Goal: Information Seeking & Learning: Learn about a topic

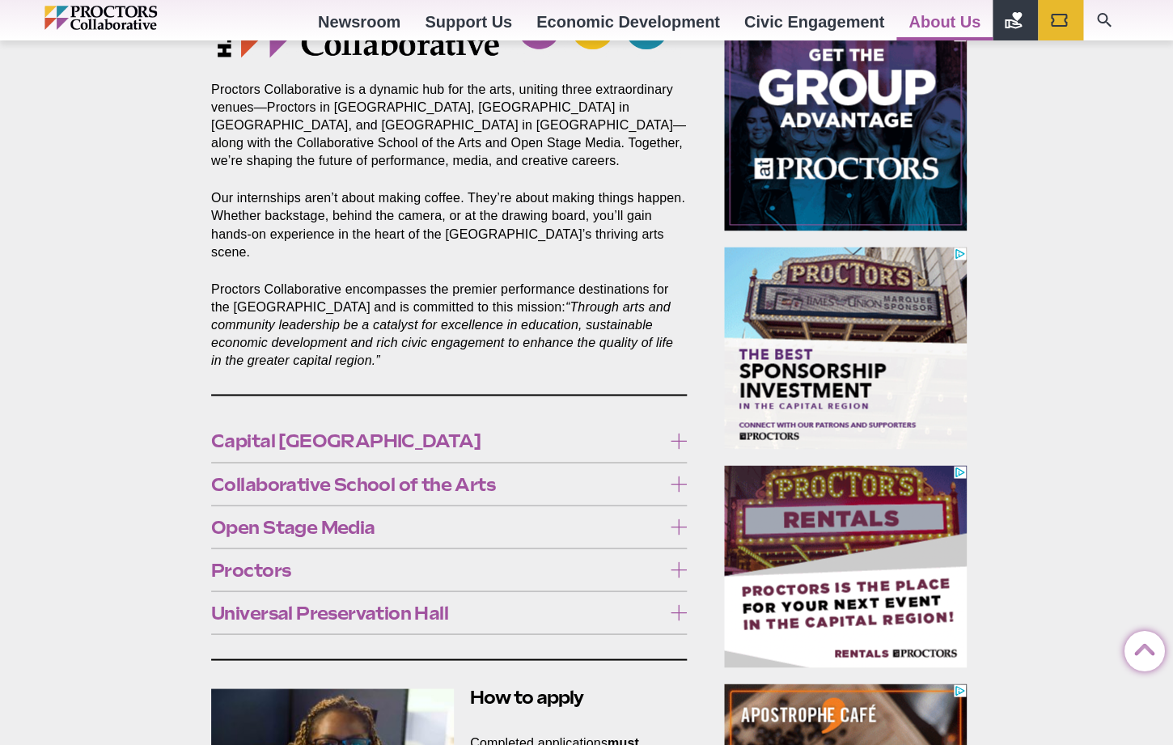
scroll to position [698, 0]
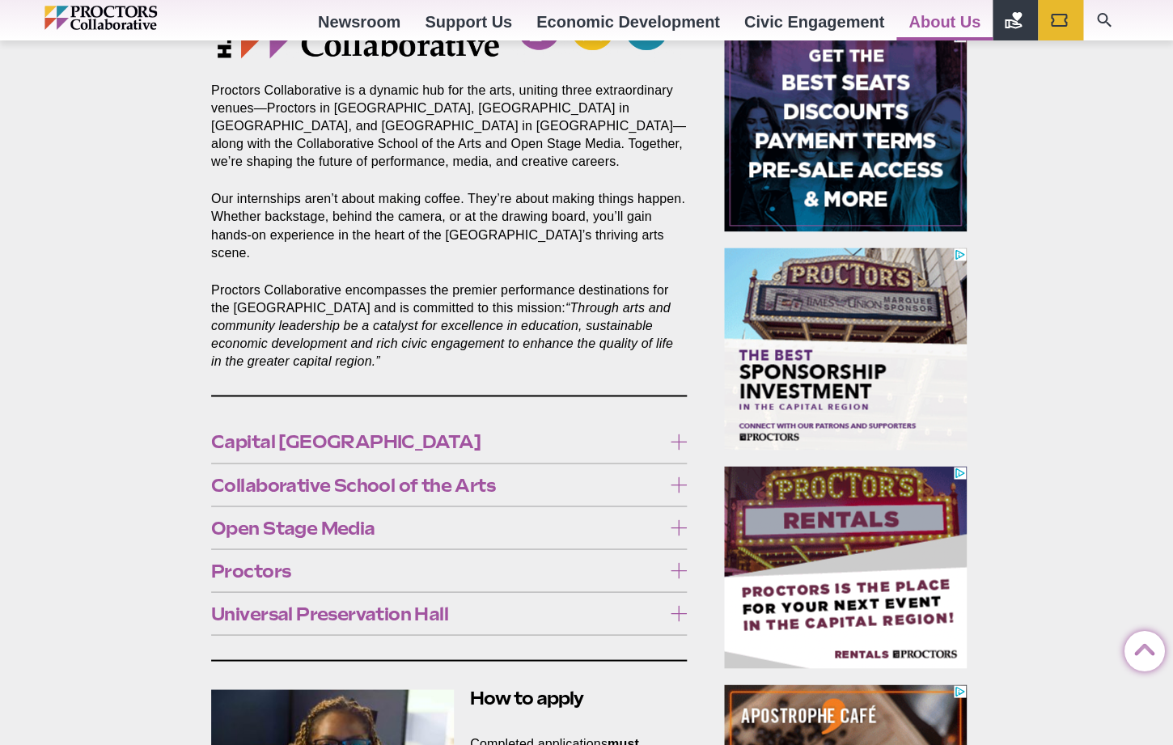
click at [409, 446] on span "Capital [GEOGRAPHIC_DATA]" at bounding box center [436, 442] width 451 height 18
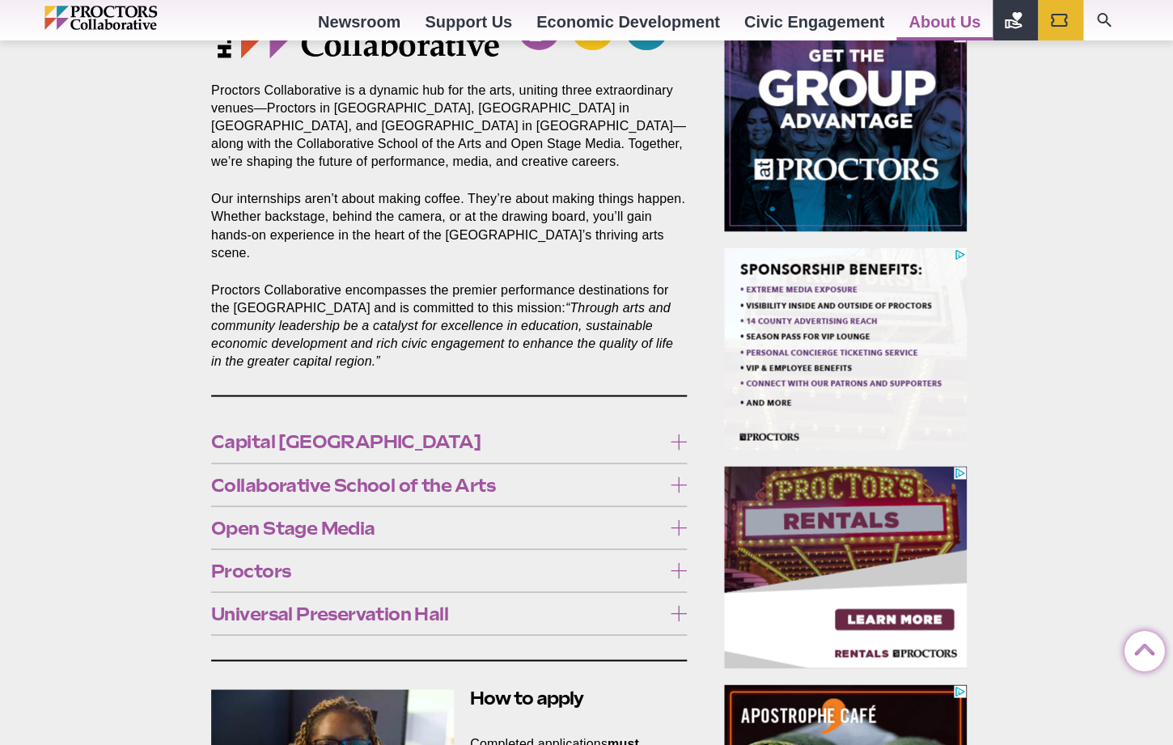
click at [410, 539] on link "Click here for more information." at bounding box center [468, 536] width 212 height 16
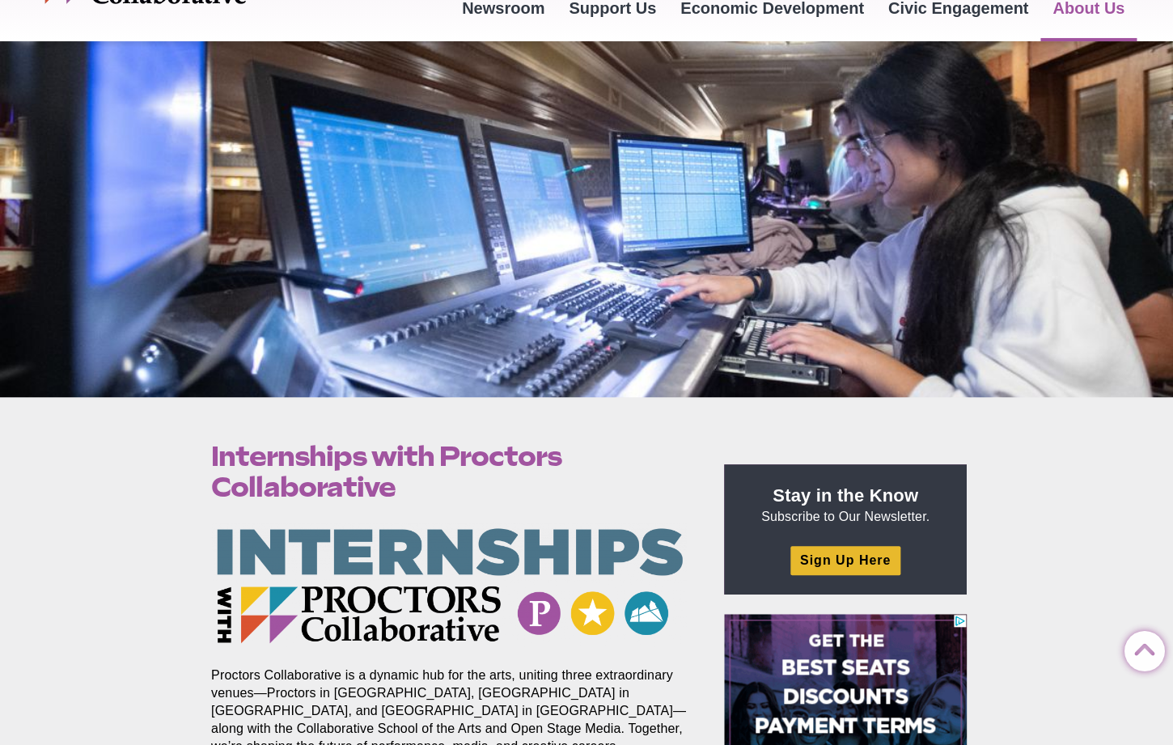
scroll to position [0, 0]
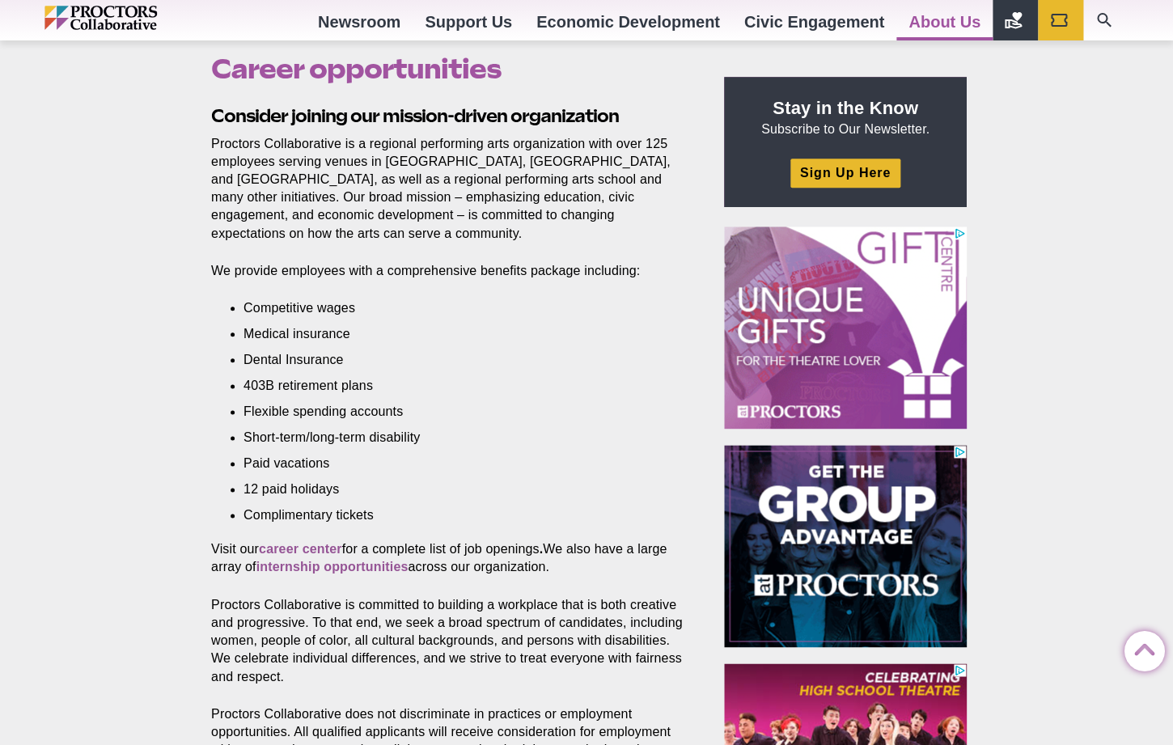
scroll to position [521, 0]
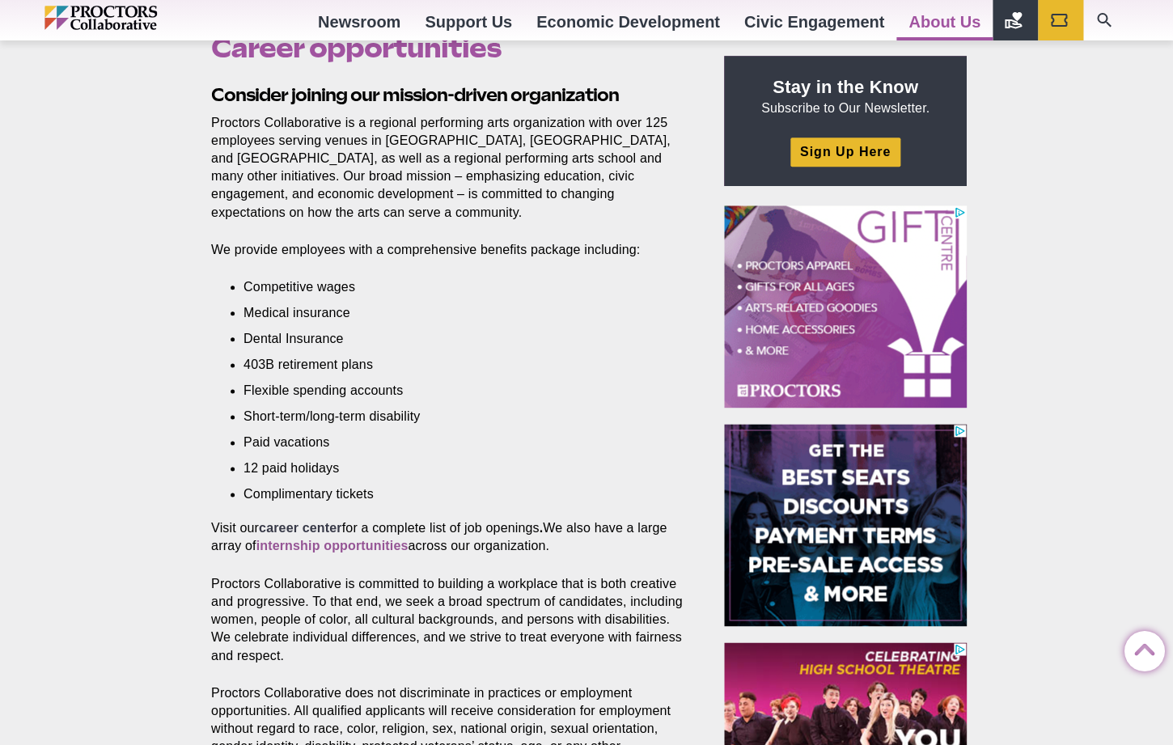
click at [325, 530] on strong "career center" at bounding box center [300, 528] width 83 height 14
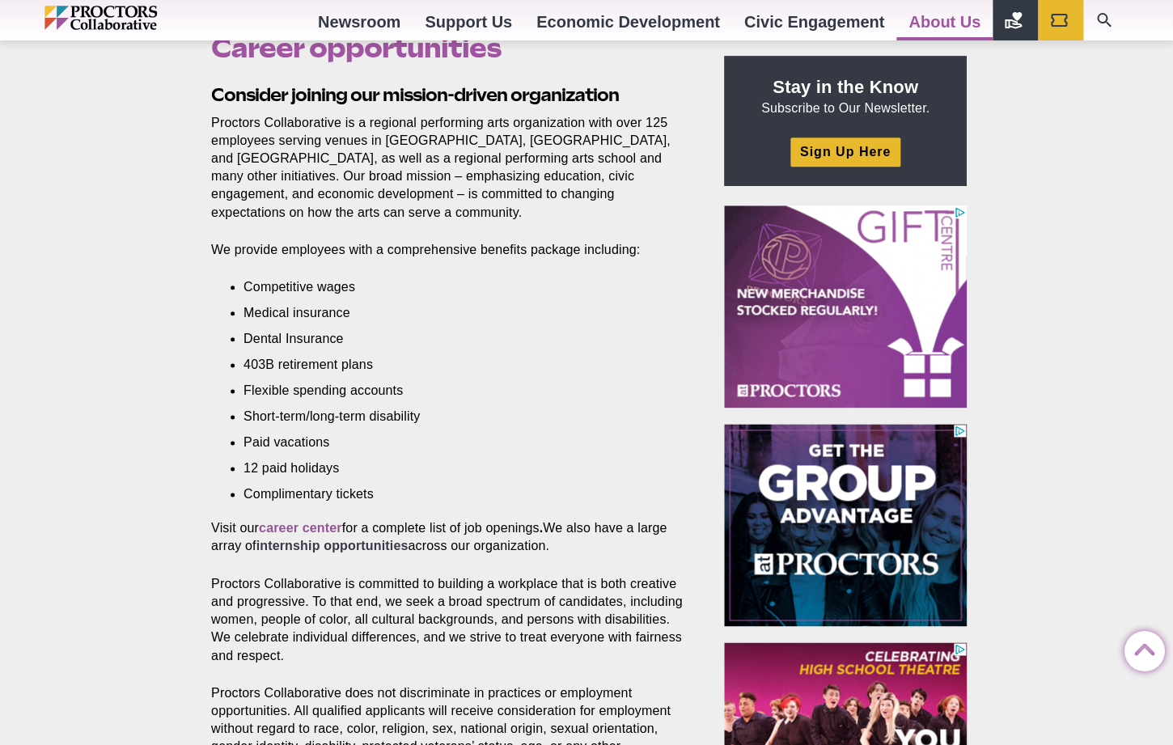
click at [299, 551] on strong "internship opportunities" at bounding box center [333, 546] width 152 height 14
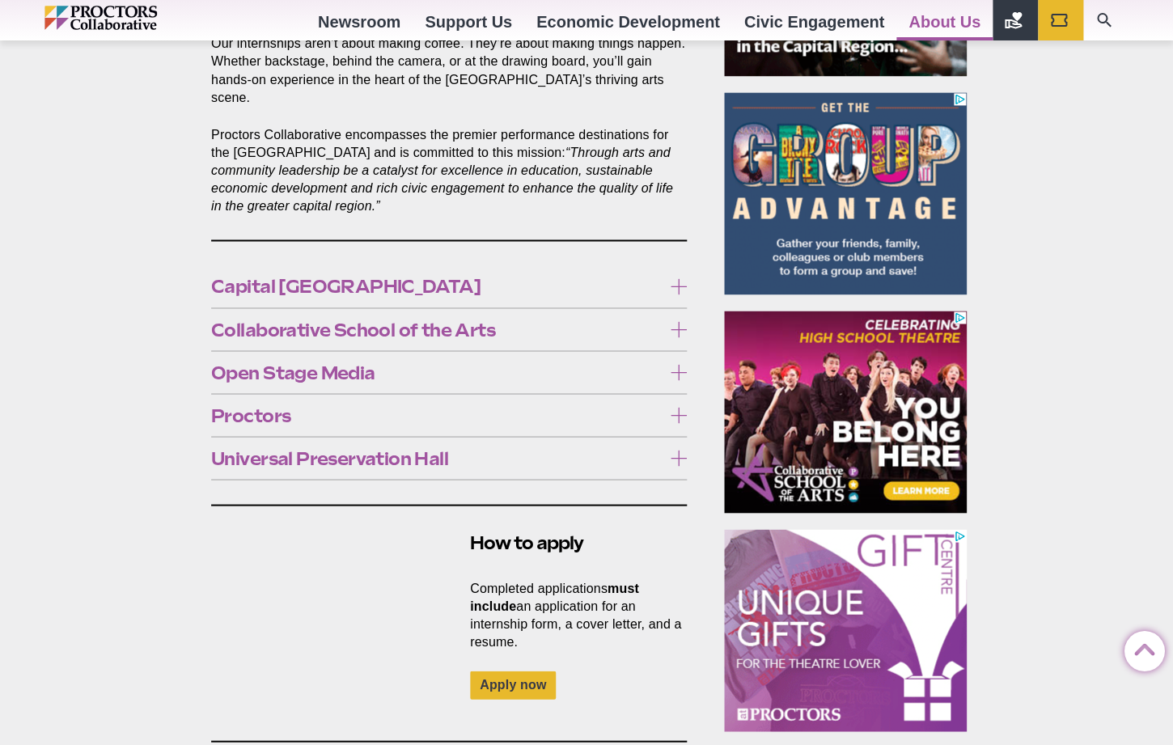
scroll to position [859, 0]
